Goal: Information Seeking & Learning: Compare options

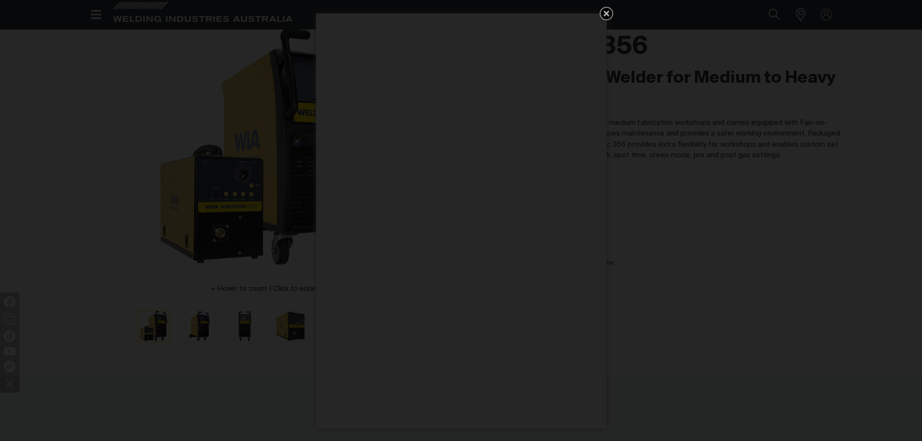
scroll to position [48, 0]
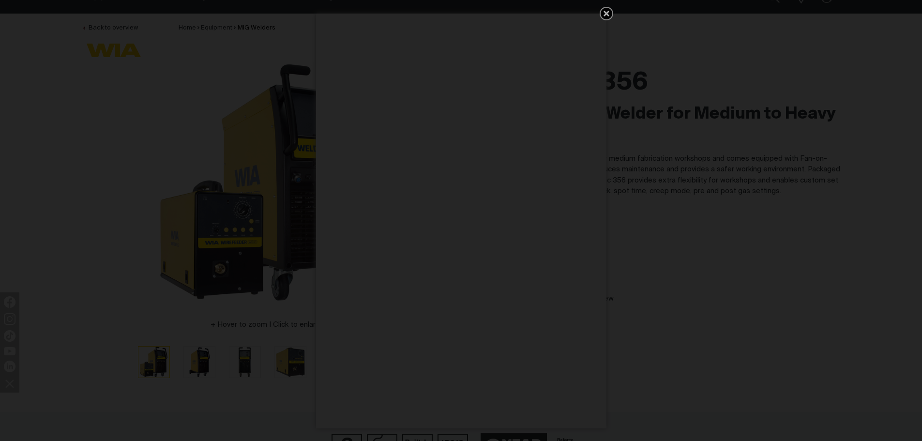
click at [611, 13] on icon "Get 5 WIA Welding Guides Free!" at bounding box center [607, 14] width 12 height 12
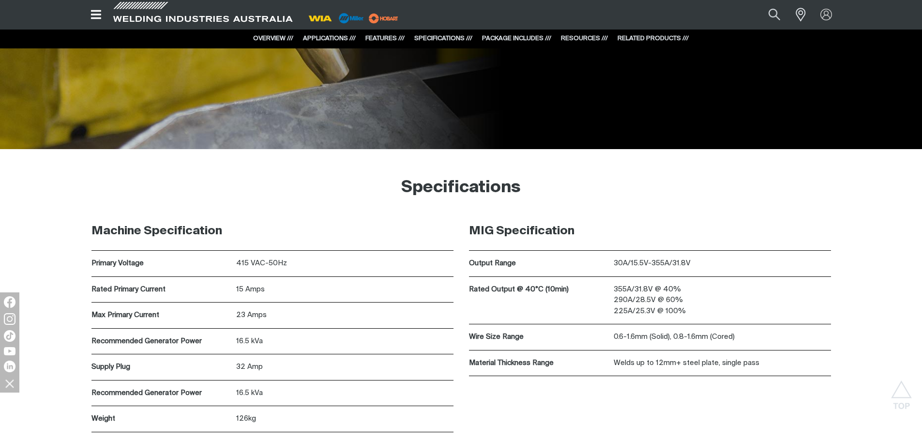
scroll to position [2518, 0]
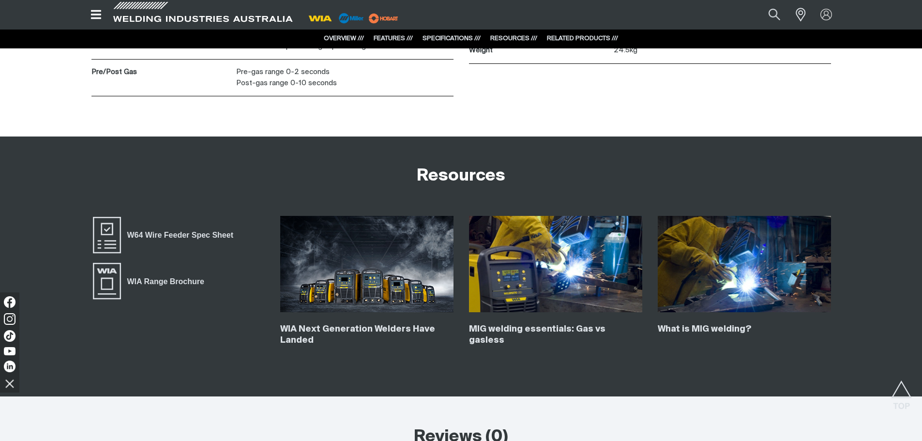
scroll to position [2324, 0]
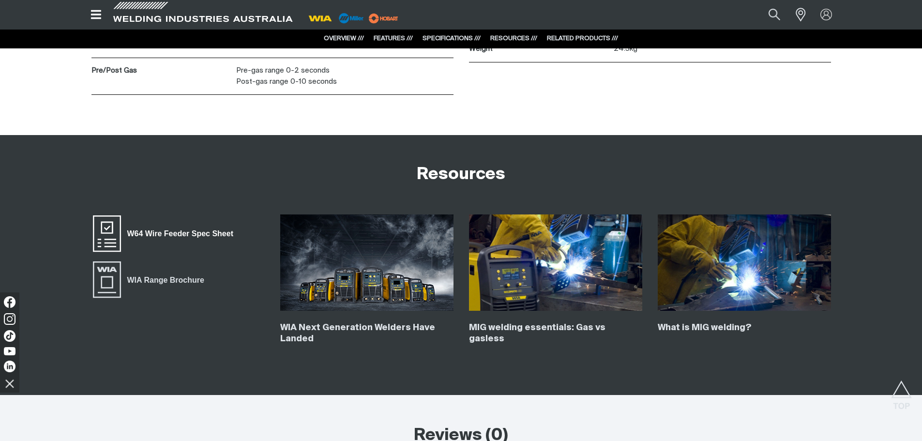
click at [191, 235] on span "W64 Wire Feeder Spec Sheet" at bounding box center [180, 234] width 119 height 13
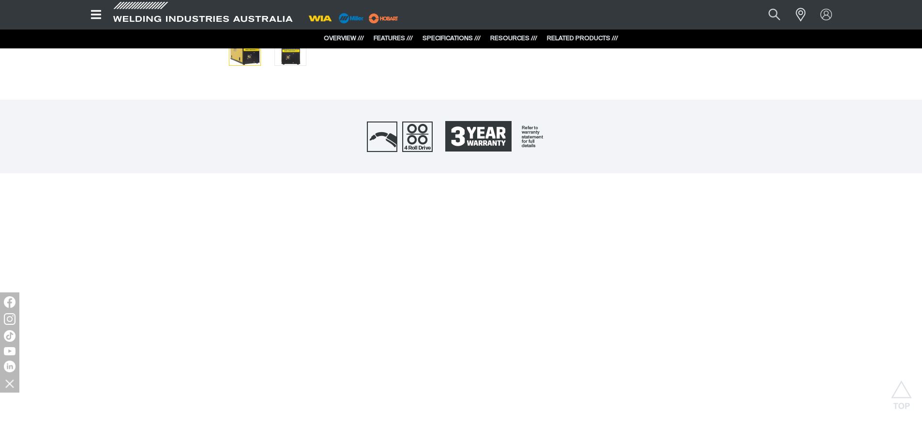
scroll to position [339, 0]
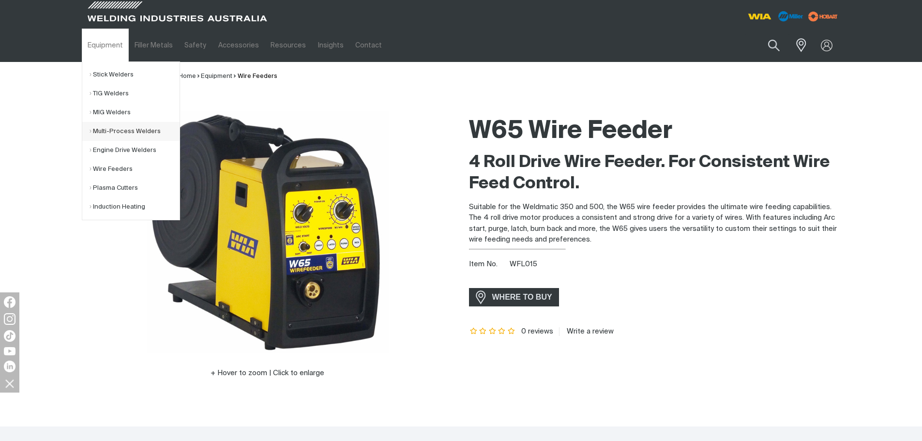
click at [91, 133] on link "Multi-Process Welders" at bounding box center [135, 131] width 90 height 19
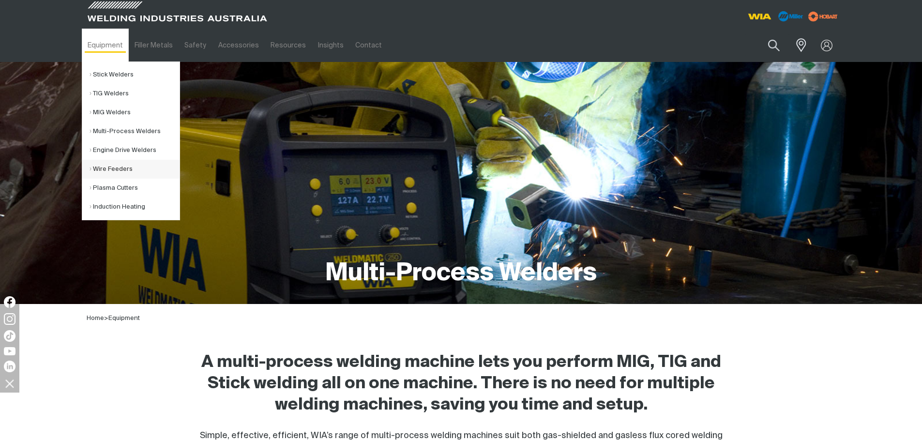
click at [110, 174] on link "Wire Feeders" at bounding box center [135, 169] width 90 height 19
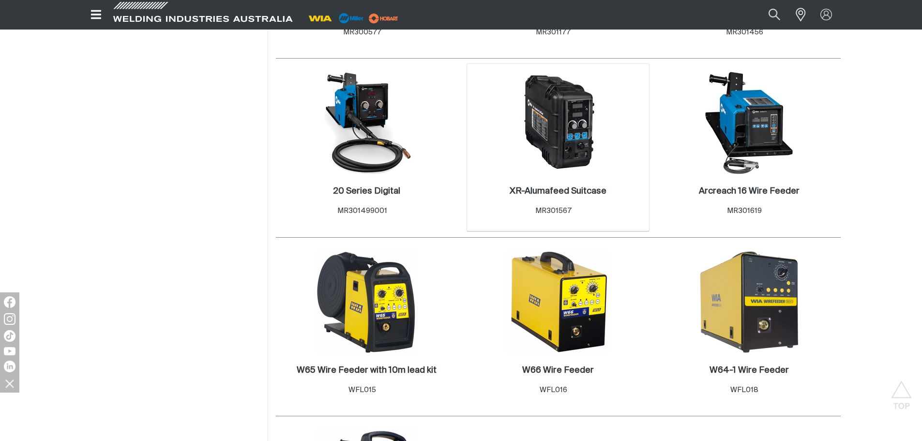
scroll to position [726, 0]
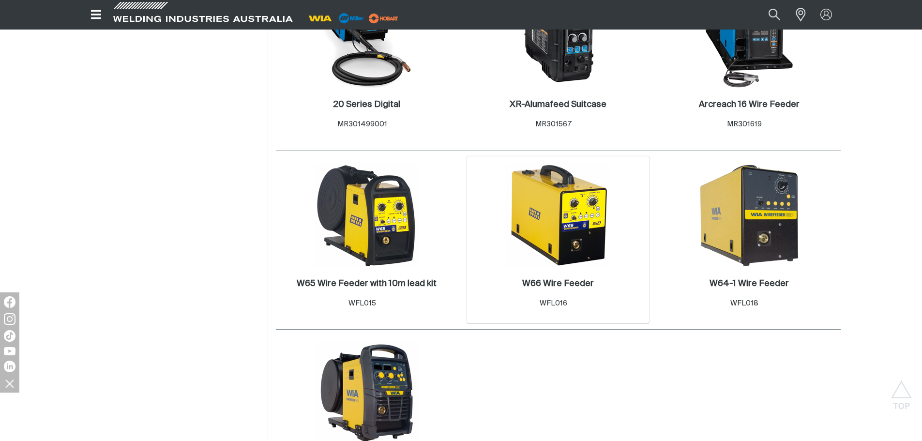
click at [580, 222] on img at bounding box center [558, 216] width 104 height 104
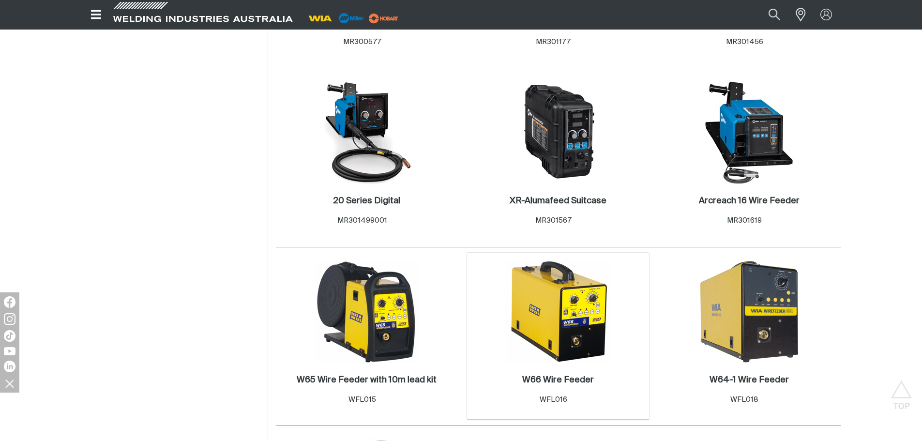
scroll to position [726, 0]
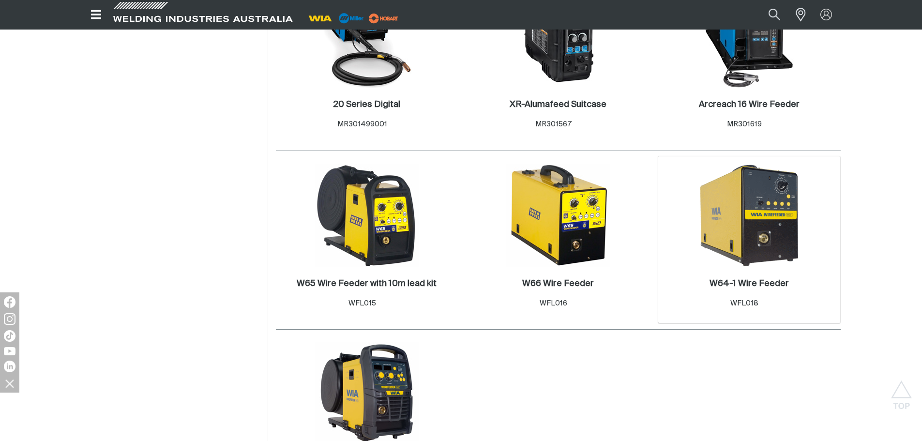
click at [784, 199] on img at bounding box center [750, 216] width 104 height 104
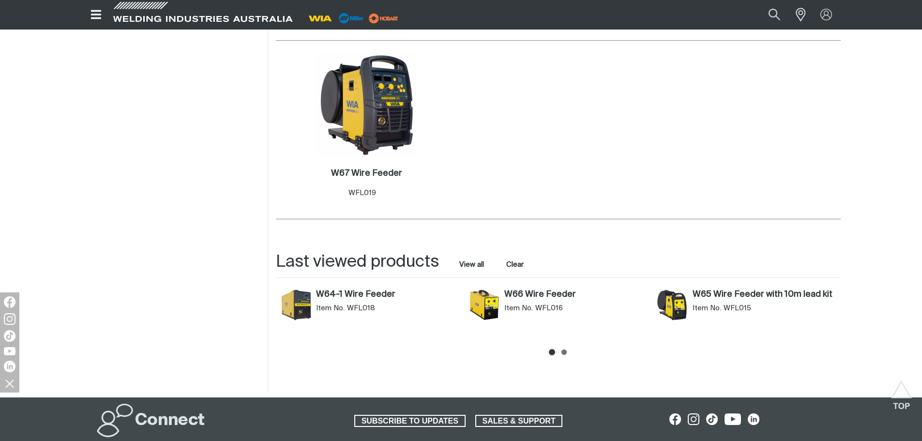
scroll to position [1014, 0]
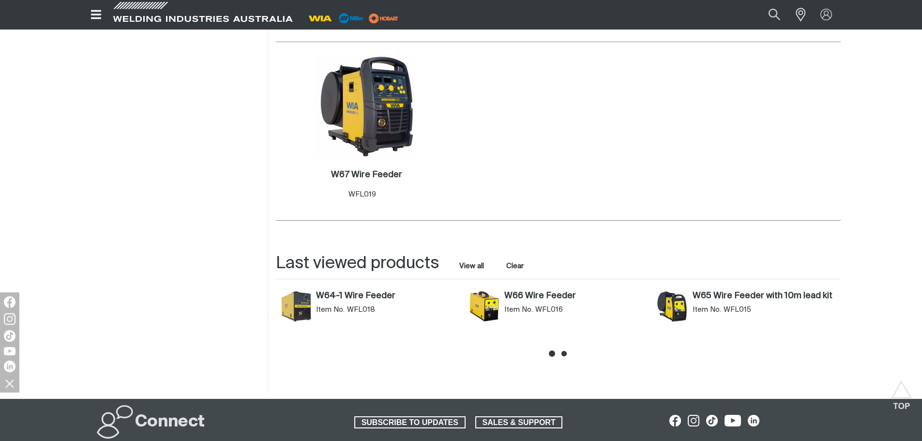
click at [564, 353] on icon at bounding box center [564, 353] width 5 height 5
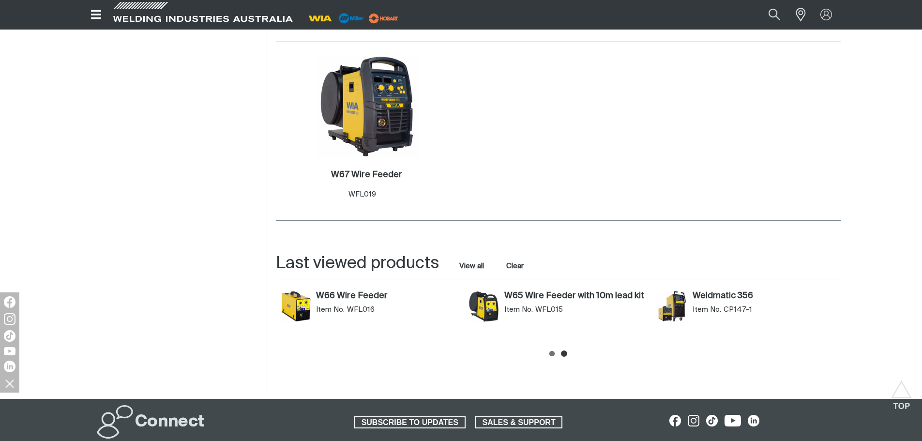
click at [686, 305] on img "Weldmatic 356 (CP147-1)" at bounding box center [672, 306] width 31 height 31
